Goal: Navigation & Orientation: Go to known website

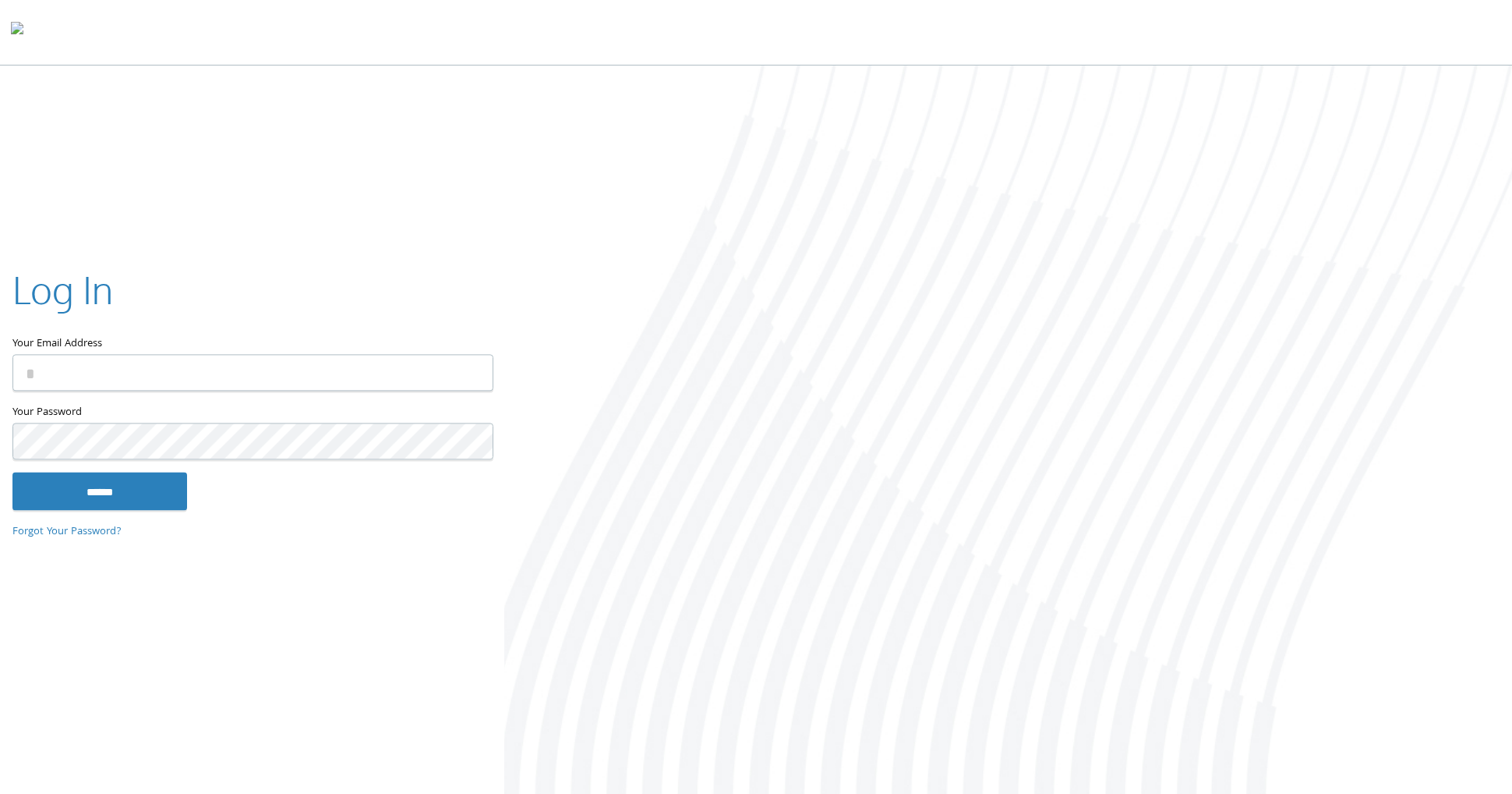
click at [162, 368] on input "Your Email Address" at bounding box center [253, 373] width 481 height 37
type input "**********"
click at [149, 479] on input "******" at bounding box center [100, 491] width 174 height 38
